Goal: Task Accomplishment & Management: Manage account settings

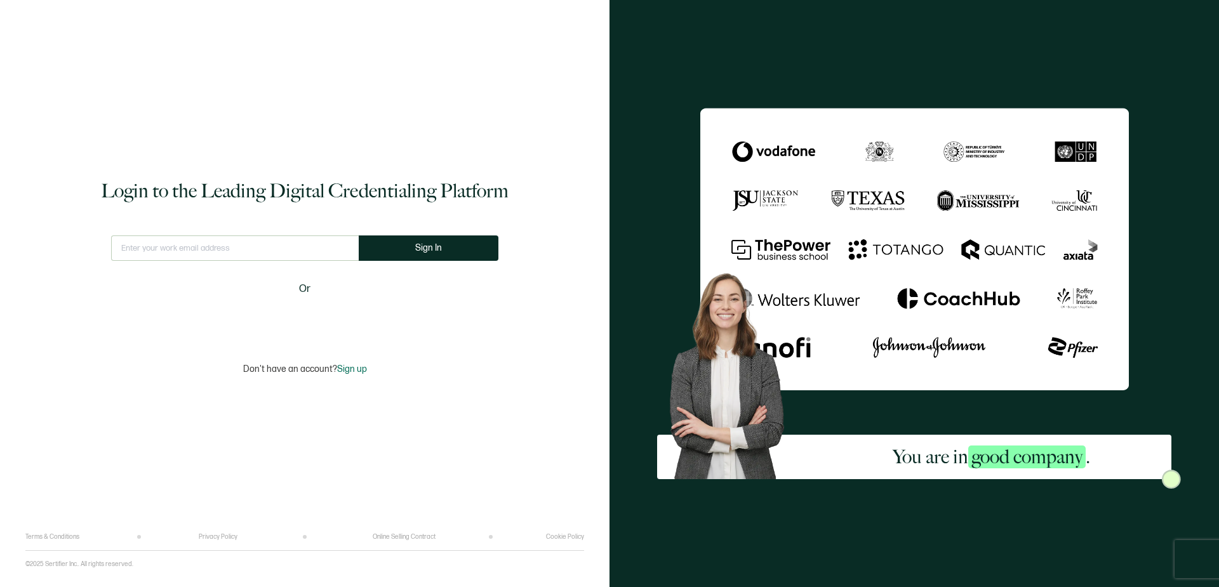
click at [286, 241] on input "text" at bounding box center [235, 248] width 248 height 25
type input "[PERSON_NAME][EMAIL_ADDRESS][DOMAIN_NAME]"
click at [432, 257] on button "Sign In" at bounding box center [434, 248] width 140 height 25
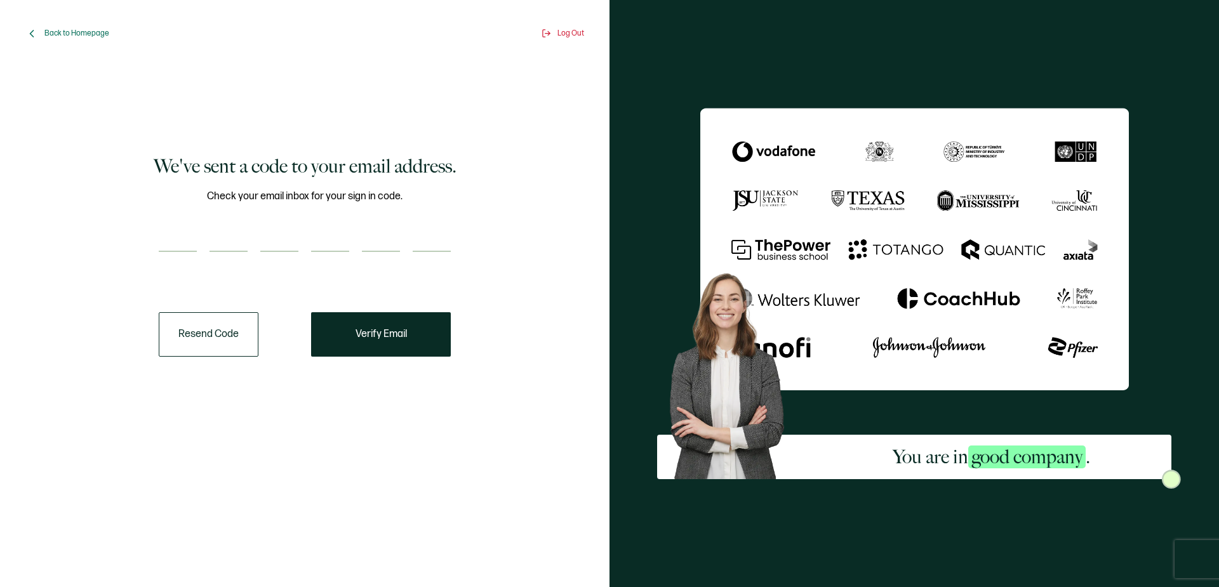
click at [187, 235] on input "number" at bounding box center [178, 239] width 38 height 25
type input "6"
type input "7"
type input "1"
type input "6"
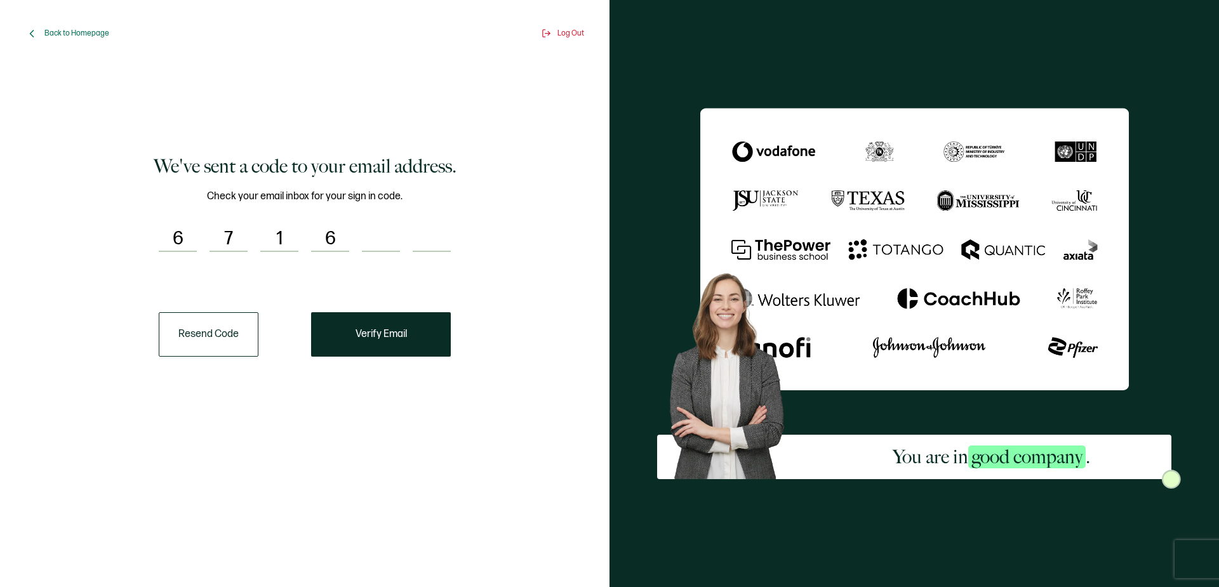
type input "4"
type input "0"
